Goal: Transaction & Acquisition: Book appointment/travel/reservation

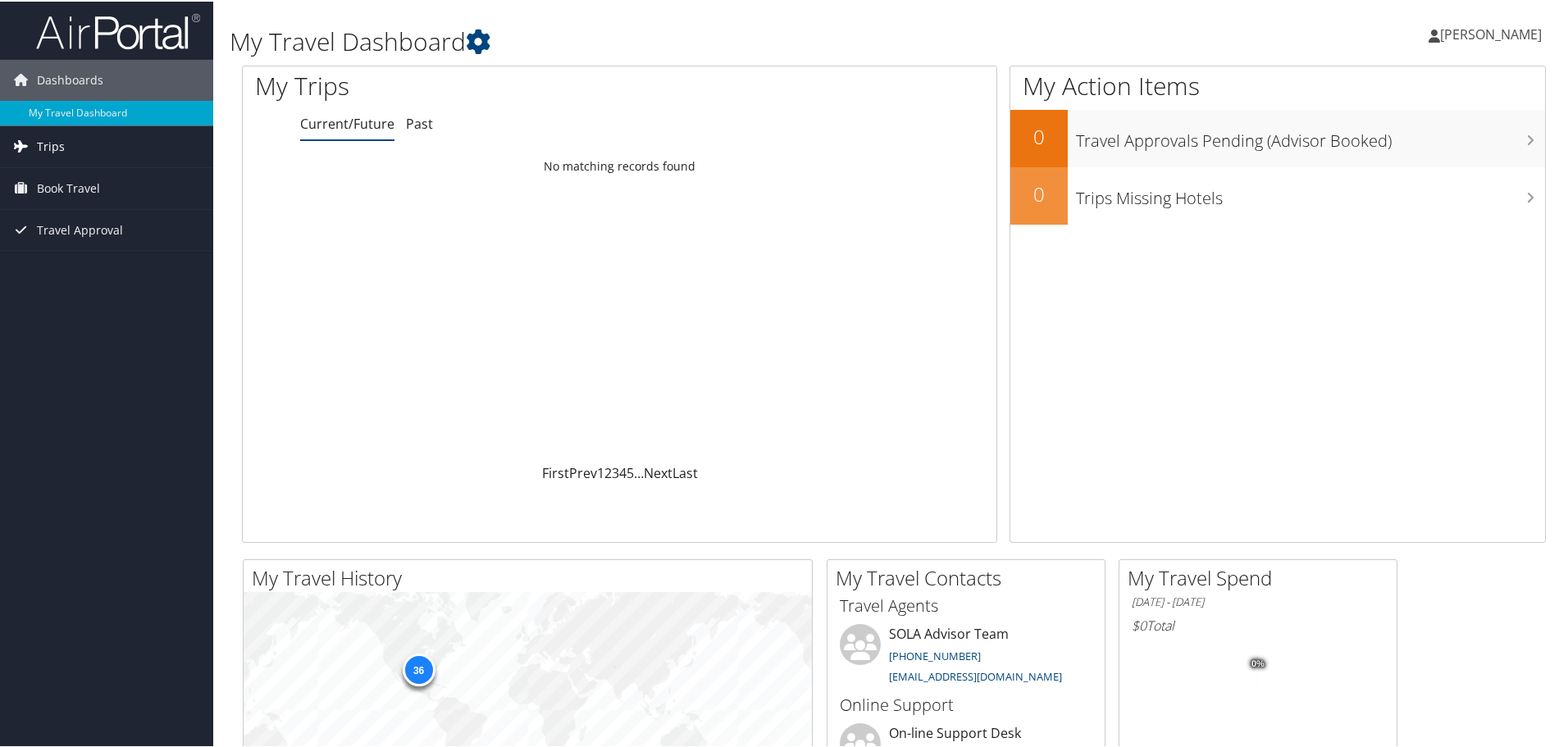
click at [62, 148] on span "Trips" at bounding box center [50, 145] width 28 height 41
click at [70, 260] on span "Book Travel" at bounding box center [68, 261] width 63 height 41
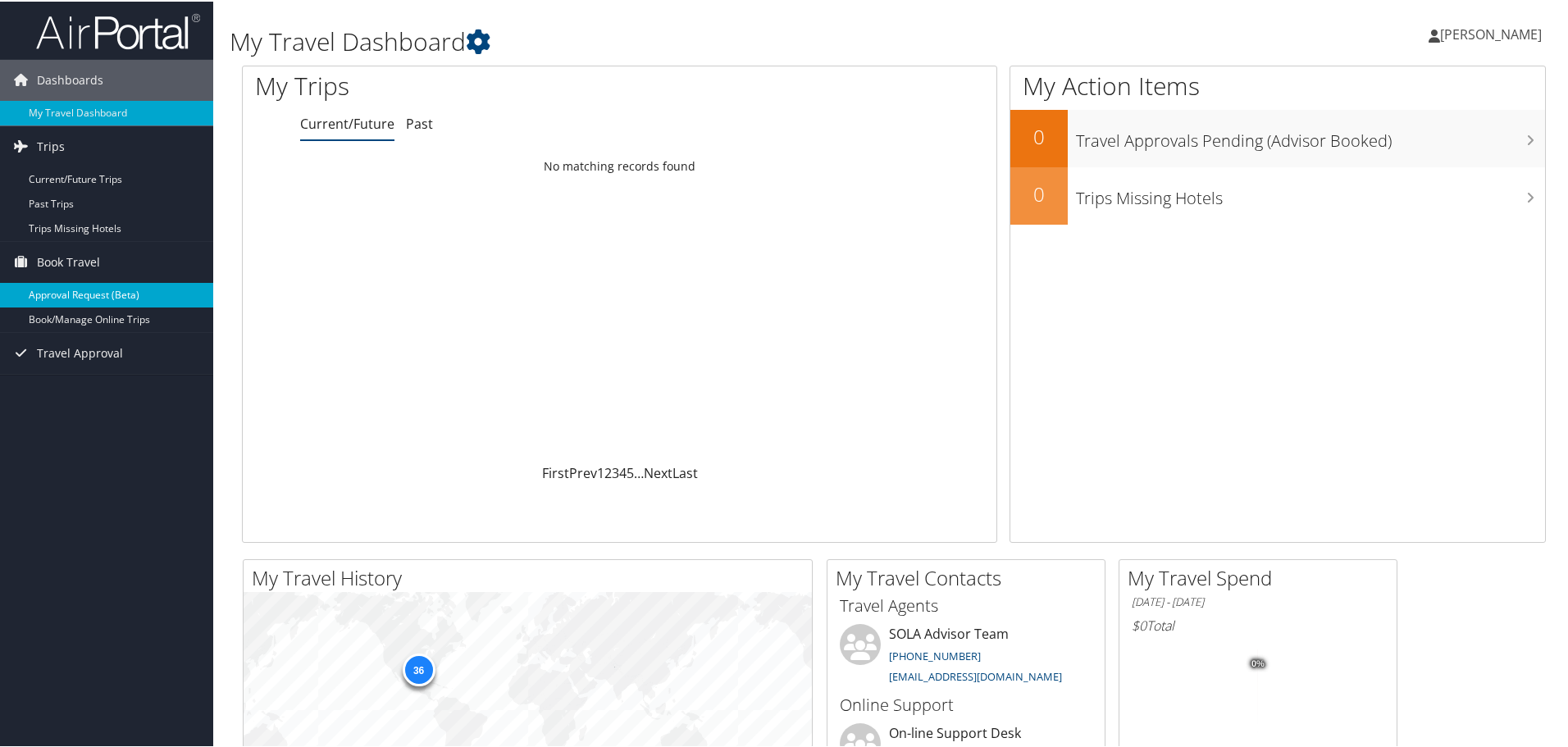
click at [82, 295] on link "Approval Request (Beta)" at bounding box center [107, 294] width 214 height 24
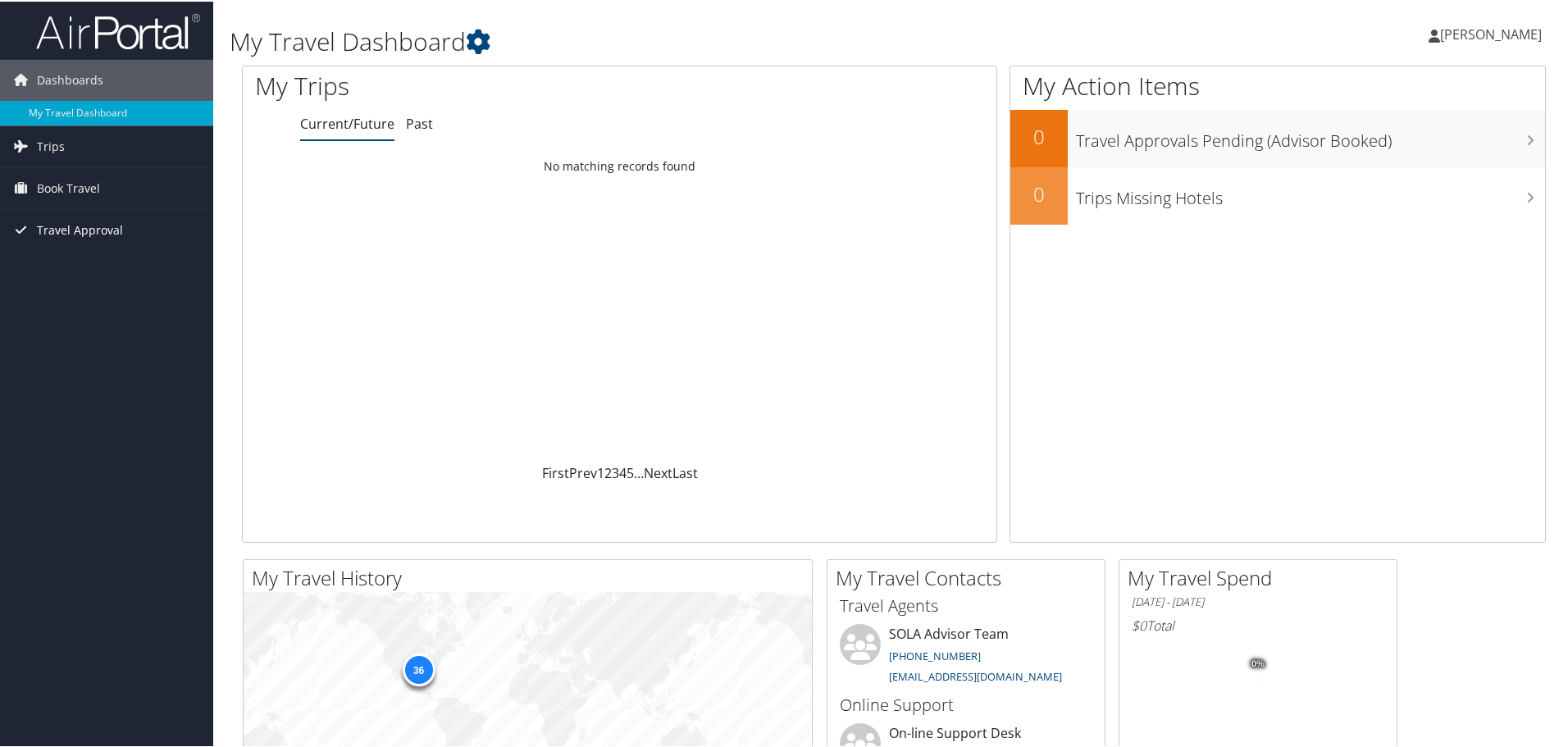
click at [22, 228] on icon at bounding box center [20, 228] width 24 height 24
click at [65, 184] on span "Book Travel" at bounding box center [68, 187] width 63 height 41
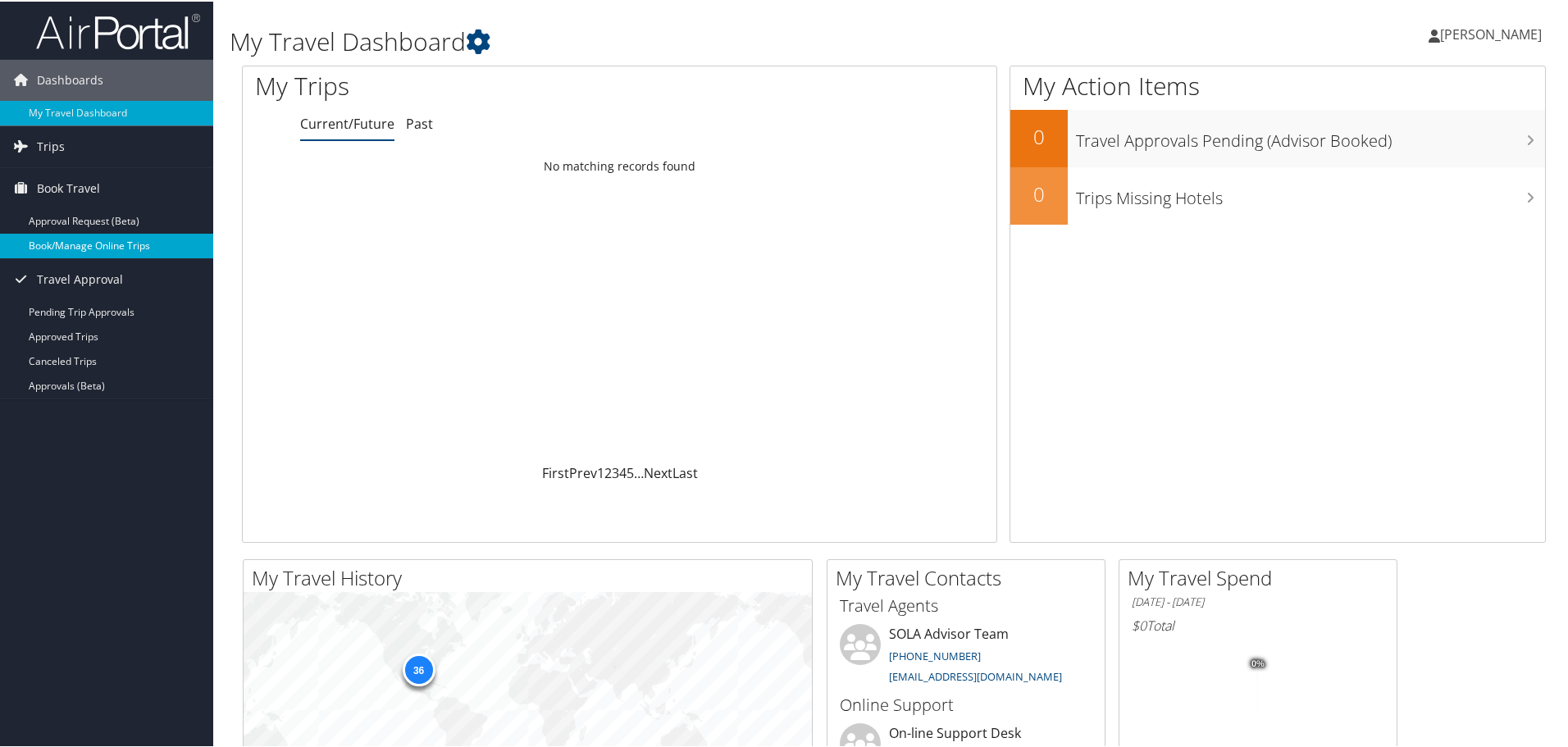
click at [51, 250] on link "Book/Manage Online Trips" at bounding box center [107, 244] width 214 height 24
